Goal: Information Seeking & Learning: Learn about a topic

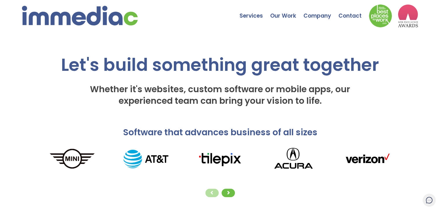
click at [228, 203] on div "Software that advances business of all sizes" at bounding box center [220, 174] width 440 height 95
click at [229, 192] on span at bounding box center [228, 193] width 4 height 4
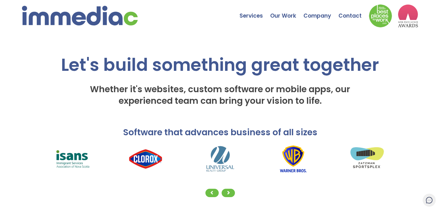
click at [223, 149] on img at bounding box center [220, 159] width 74 height 30
click at [221, 157] on img at bounding box center [220, 159] width 74 height 30
click at [211, 188] on div at bounding box center [220, 193] width 370 height 11
click at [210, 191] on div at bounding box center [212, 193] width 13 height 8
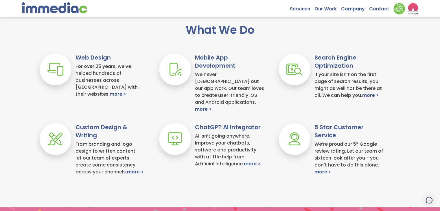
scroll to position [230, 0]
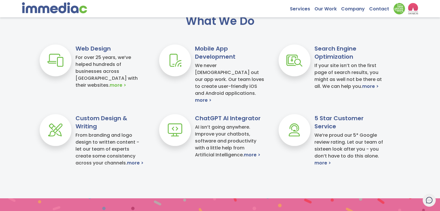
click at [126, 82] on link "more >" at bounding box center [118, 85] width 17 height 7
click at [212, 97] on link "more >" at bounding box center [203, 100] width 17 height 7
click at [368, 85] on link "more >" at bounding box center [370, 86] width 17 height 7
click at [254, 155] on link "more >" at bounding box center [252, 155] width 17 height 7
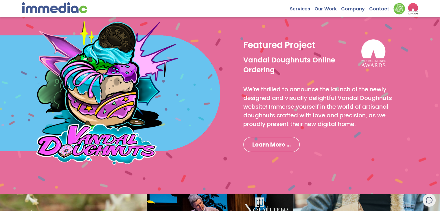
scroll to position [432, 0]
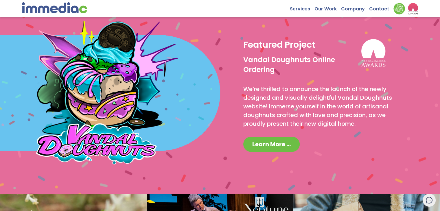
click at [274, 139] on link "Learn More ..." at bounding box center [271, 144] width 56 height 15
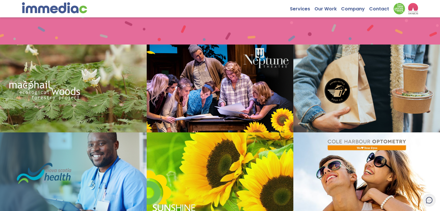
scroll to position [580, 0]
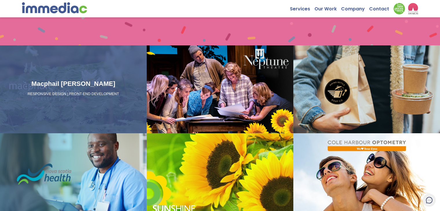
click at [48, 102] on div "Macphail [PERSON_NAME] RESPONSIVE DESIGN | FRONT-END DEVELOPMENT" at bounding box center [73, 89] width 147 height 88
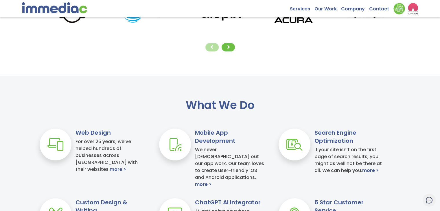
scroll to position [146, 0]
drag, startPoint x: 207, startPoint y: 78, endPoint x: 167, endPoint y: 79, distance: 40.0
click at [167, 79] on div "What We Do Web Design For over 25 years, we’ve helped hundreds of businesses ac…" at bounding box center [220, 179] width 440 height 207
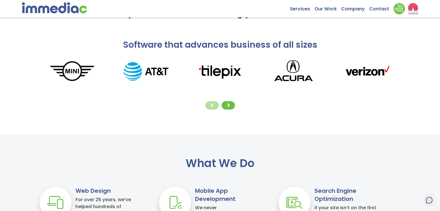
scroll to position [43, 0]
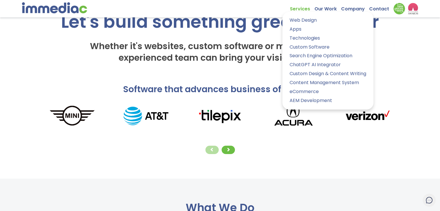
click at [300, 11] on link "Services" at bounding box center [302, 7] width 25 height 9
click at [300, 22] on link "Web Design" at bounding box center [328, 20] width 83 height 8
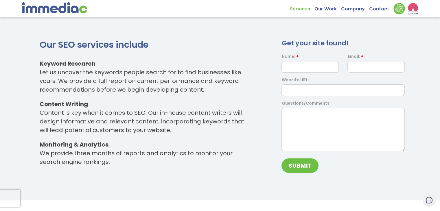
scroll to position [446, 0]
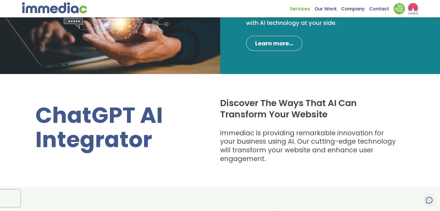
scroll to position [72, 0]
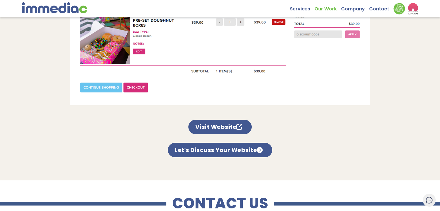
scroll to position [557, 0]
click at [204, 121] on link "Visit Website" at bounding box center [220, 127] width 64 height 14
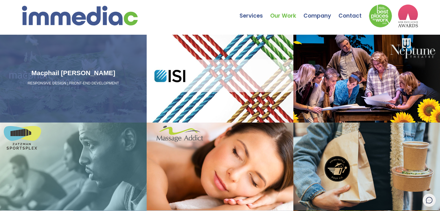
click at [80, 120] on div "Macphail [PERSON_NAME] RESPONSIVE DESIGN | FRONT-END DEVELOPMENT" at bounding box center [73, 79] width 147 height 88
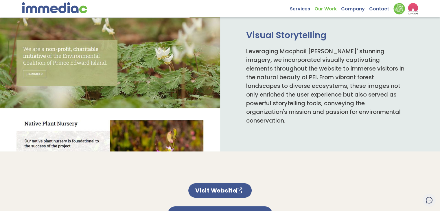
scroll to position [375, 0]
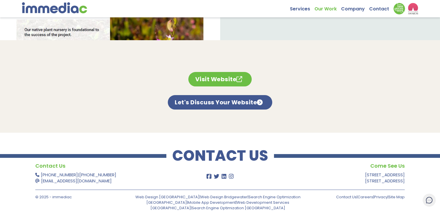
click at [232, 79] on link "Visit Website" at bounding box center [220, 79] width 64 height 14
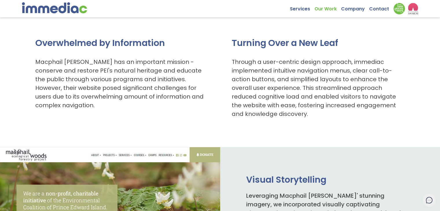
scroll to position [0, 0]
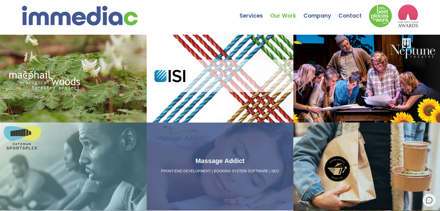
click at [241, 143] on link "Massage Addict FRONT-END DEVELOPMENT | BOOKING SYSTEM SOFTWARE | SEO" at bounding box center [220, 167] width 147 height 88
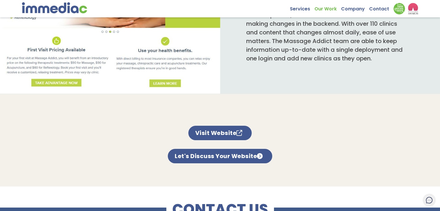
scroll to position [371, 0]
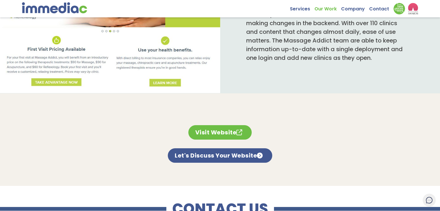
click at [230, 125] on link "Visit Website" at bounding box center [220, 132] width 64 height 14
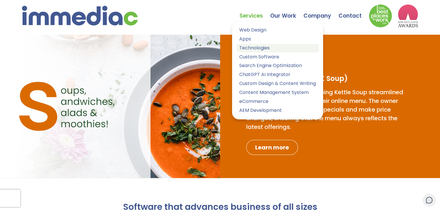
click at [252, 48] on link "Technologies" at bounding box center [278, 48] width 83 height 8
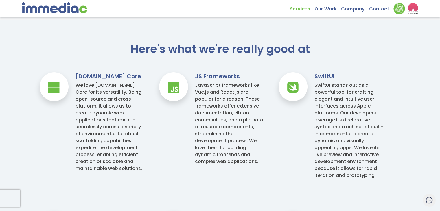
scroll to position [413, 0]
drag, startPoint x: 198, startPoint y: 91, endPoint x: 217, endPoint y: 91, distance: 18.5
click at [217, 91] on div "JavaScript frameworks like Vue.js and React.js are popular for a reason. These …" at bounding box center [229, 123] width 69 height 83
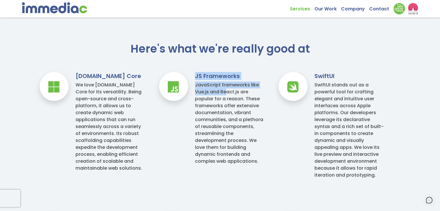
drag, startPoint x: 226, startPoint y: 90, endPoint x: 189, endPoint y: 91, distance: 37.4
click at [189, 91] on div "JS Frameworks JavaScript frameworks like Vue.js and React.js are popular for a …" at bounding box center [215, 136] width 120 height 128
click at [208, 95] on div "JavaScript frameworks like Vue.js and React.js are popular for a reason. These …" at bounding box center [229, 123] width 69 height 83
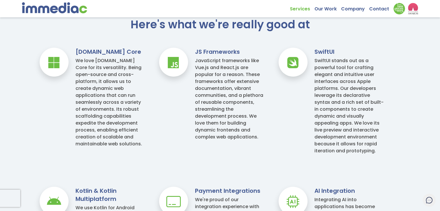
scroll to position [408, 0]
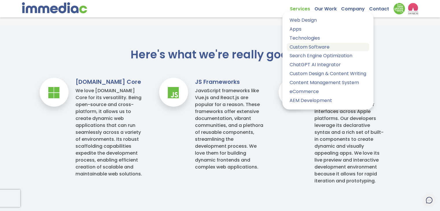
click at [316, 49] on link "Custom Software" at bounding box center [328, 47] width 83 height 8
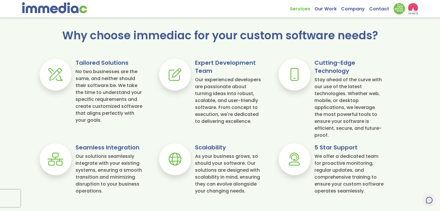
scroll to position [412, 0]
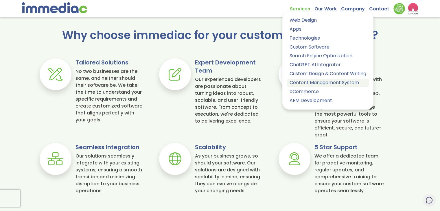
click at [304, 83] on link "Content Management System" at bounding box center [328, 83] width 83 height 8
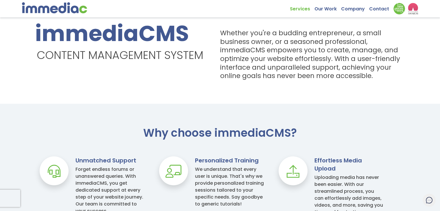
scroll to position [199, 0]
click at [97, 39] on h1 "immediaCMS Content Management System" at bounding box center [119, 41] width 168 height 40
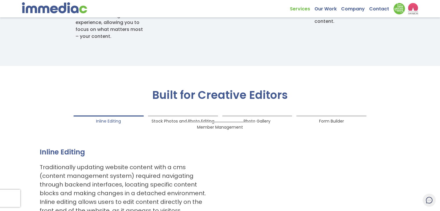
scroll to position [457, 0]
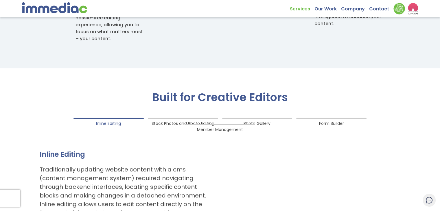
click at [171, 123] on span "Stock Photos and Photo Editing" at bounding box center [183, 122] width 63 height 8
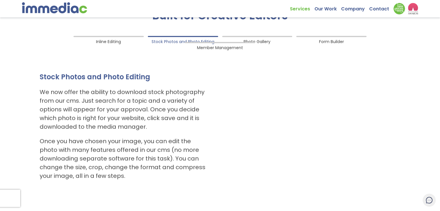
scroll to position [539, 0]
click at [261, 43] on span "Photo Gallery" at bounding box center [257, 41] width 27 height 8
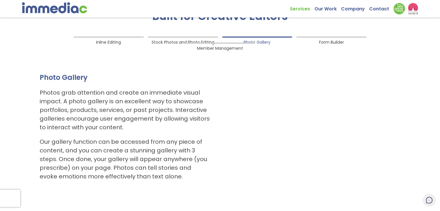
click at [112, 42] on span "Inline Editing" at bounding box center [108, 41] width 25 height 8
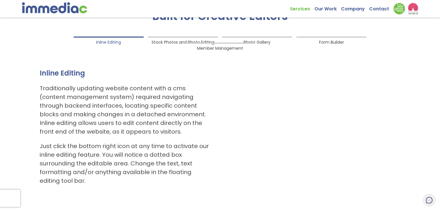
click at [178, 42] on span "Stock Photos and Photo Editing" at bounding box center [183, 41] width 63 height 8
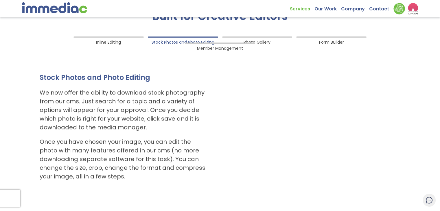
click at [339, 42] on span "Form Builder" at bounding box center [331, 41] width 25 height 8
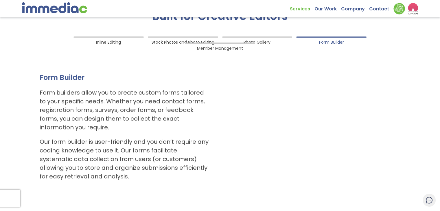
click at [260, 41] on span "Photo Gallery" at bounding box center [257, 41] width 27 height 8
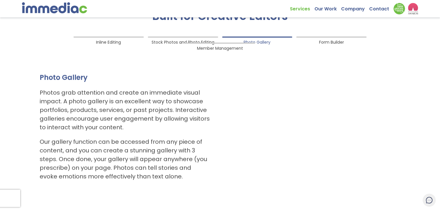
click at [221, 48] on span "Member Management" at bounding box center [220, 47] width 46 height 8
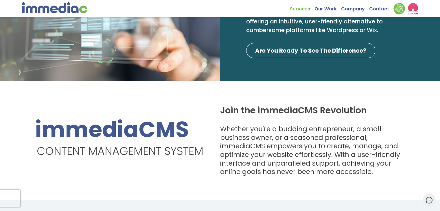
scroll to position [0, 0]
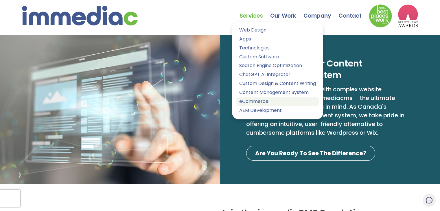
click at [259, 103] on link "eCommerce" at bounding box center [278, 102] width 83 height 8
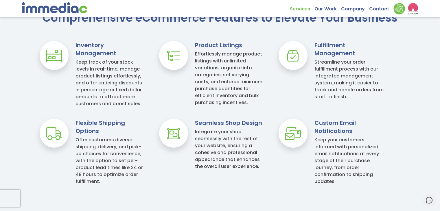
scroll to position [305, 0]
click at [103, 125] on h3 "Flexible Shipping Options" at bounding box center [110, 127] width 69 height 16
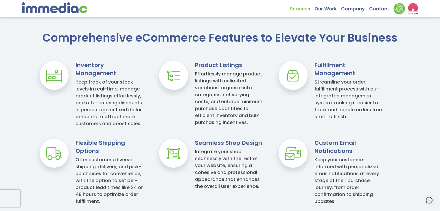
scroll to position [276, 0]
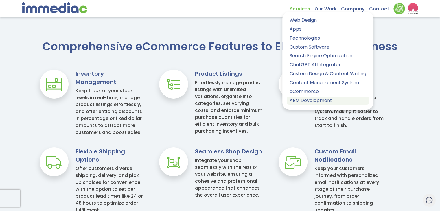
click at [321, 101] on link "AEM Development" at bounding box center [328, 101] width 83 height 8
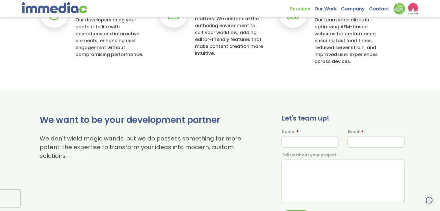
scroll to position [611, 0]
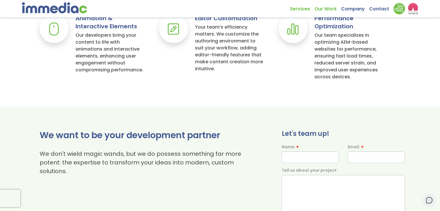
click at [331, 7] on link "Our Work" at bounding box center [328, 7] width 27 height 9
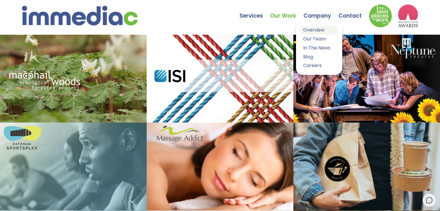
click at [320, 27] on link "Overview" at bounding box center [320, 30] width 38 height 8
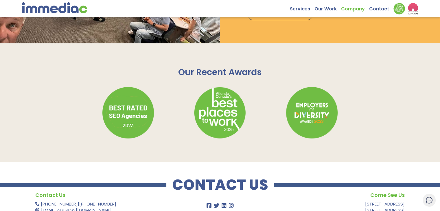
scroll to position [777, 0]
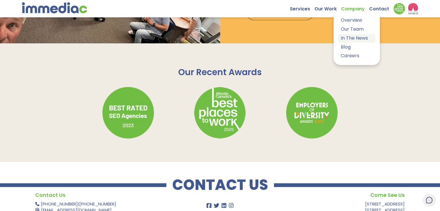
click at [352, 38] on link "In The News" at bounding box center [357, 38] width 38 height 8
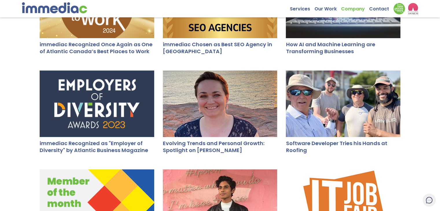
scroll to position [185, 0]
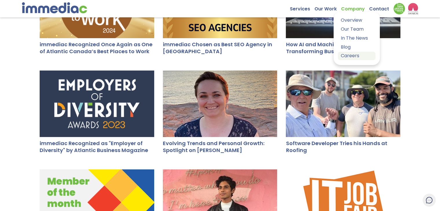
click at [354, 55] on link "Careers" at bounding box center [357, 56] width 38 height 8
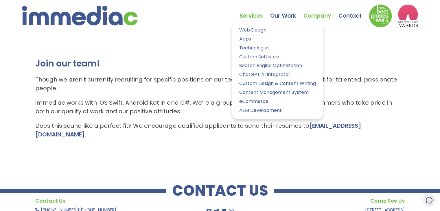
click at [249, 15] on link "Services" at bounding box center [255, 11] width 31 height 20
click at [169, 75] on p "Though we aren't currently recruiting for specific positions on our team, we’re…" at bounding box center [220, 83] width 370 height 17
